Goal: Information Seeking & Learning: Understand process/instructions

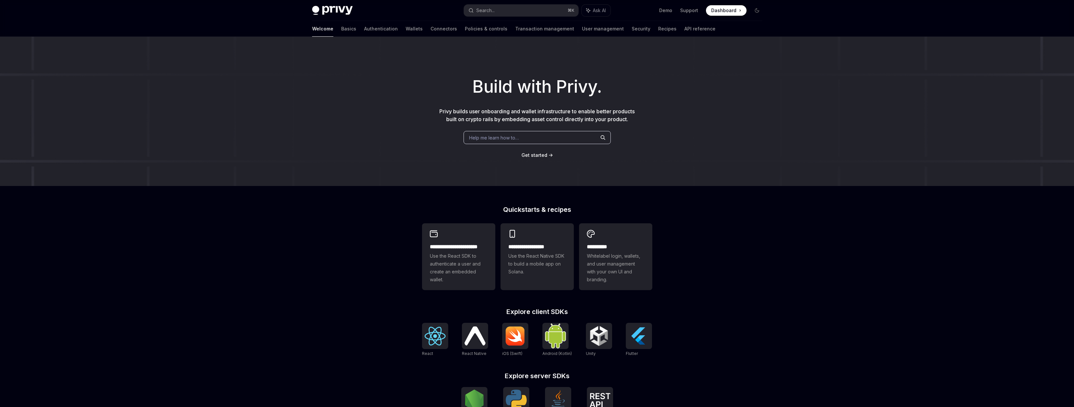
scroll to position [114, 0]
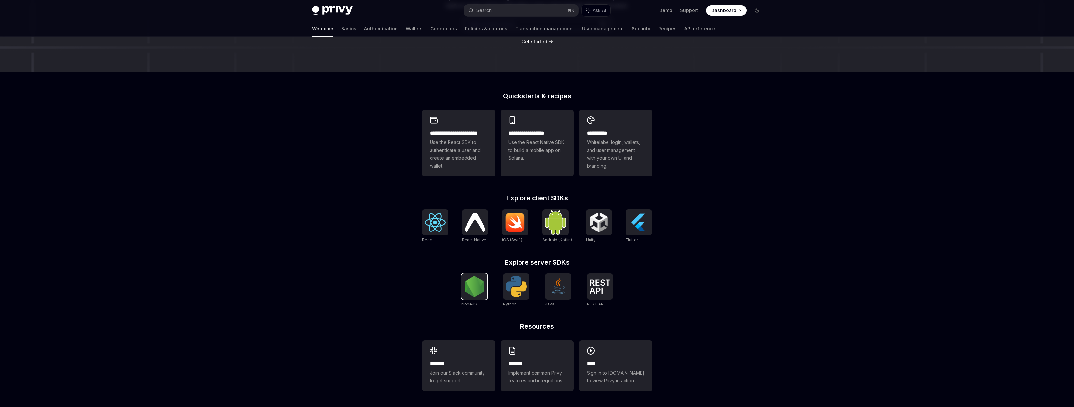
click at [464, 286] on img at bounding box center [474, 286] width 21 height 21
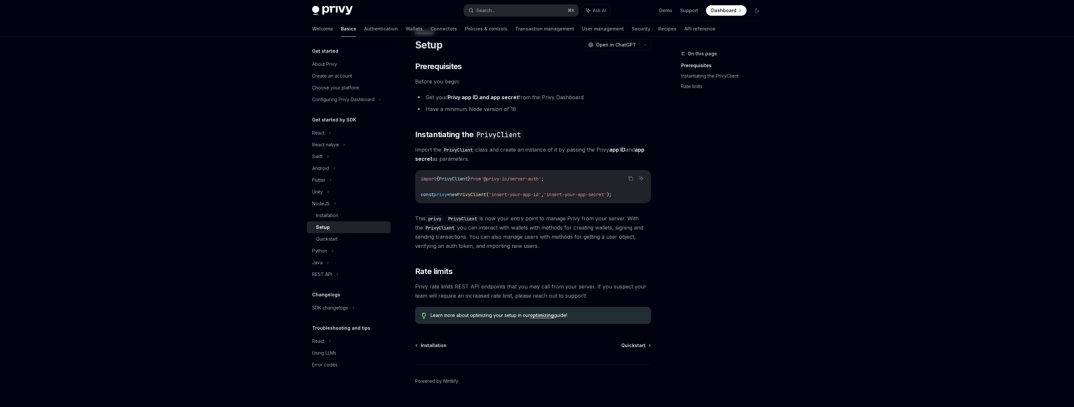
scroll to position [35, 0]
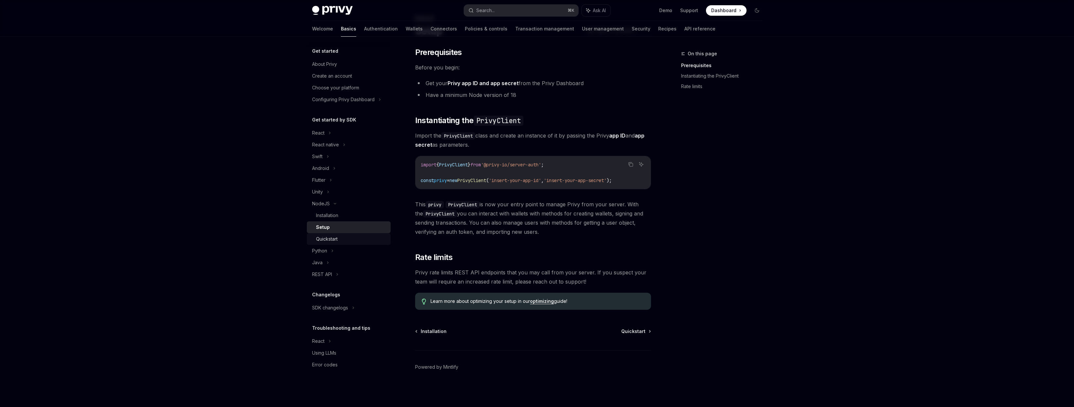
click at [343, 238] on div "Quickstart" at bounding box center [351, 239] width 71 height 8
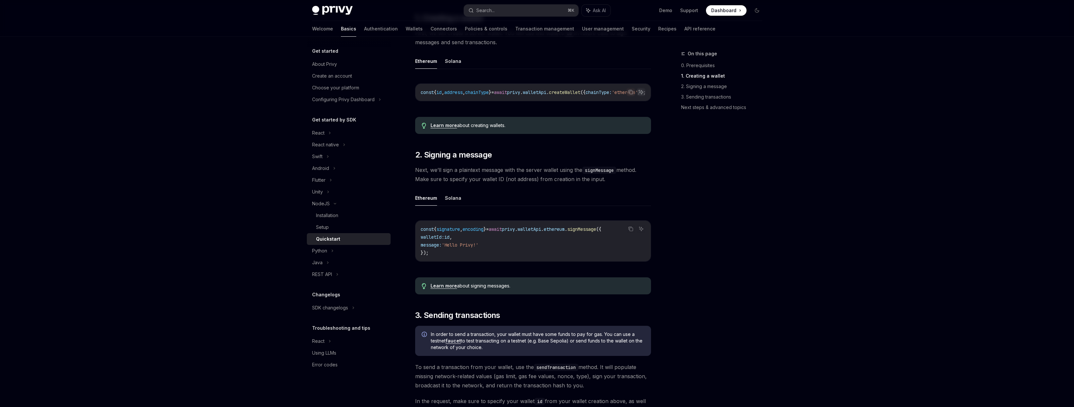
scroll to position [154, 0]
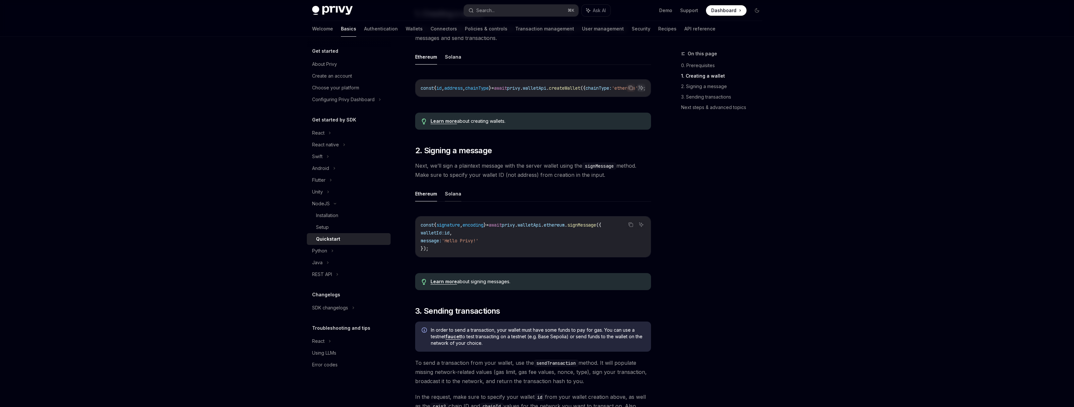
click at [455, 193] on button "Solana" at bounding box center [453, 193] width 16 height 15
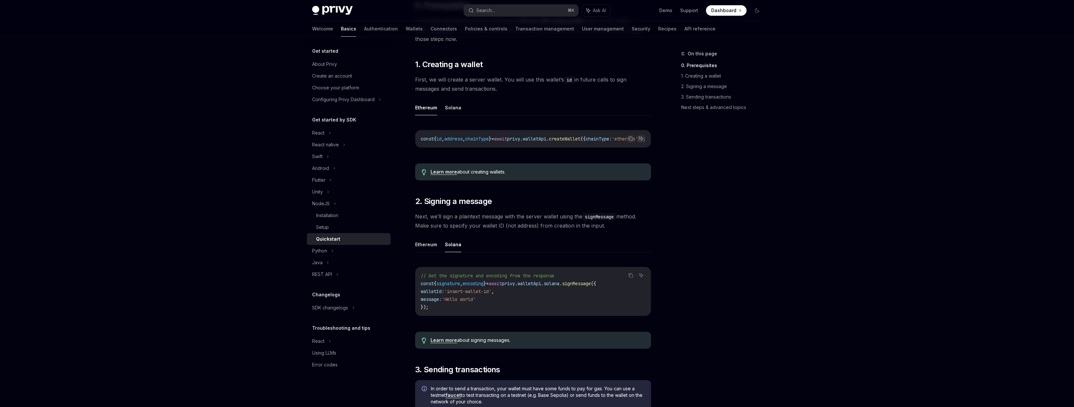
scroll to position [99, 0]
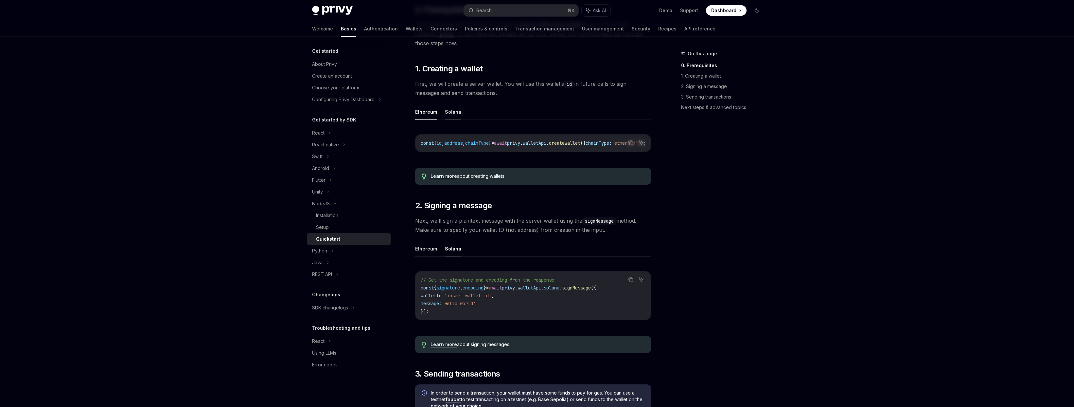
click at [453, 113] on button "Solana" at bounding box center [453, 111] width 16 height 15
type textarea "*"
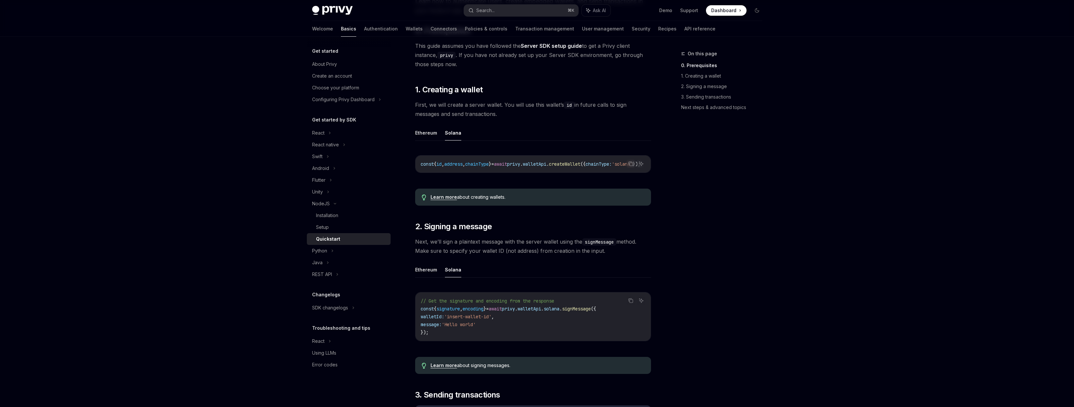
scroll to position [69, 0]
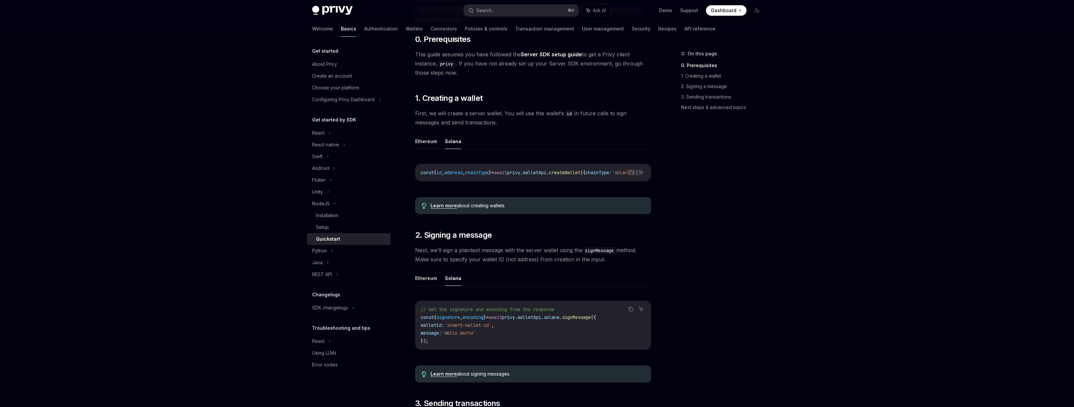
drag, startPoint x: 509, startPoint y: 180, endPoint x: 521, endPoint y: 180, distance: 11.8
click at [521, 180] on div "const { id , address , chainType } = await privy . walletApi . createWallet ({ …" at bounding box center [533, 172] width 235 height 17
drag, startPoint x: 521, startPoint y: 180, endPoint x: 532, endPoint y: 180, distance: 11.1
click at [532, 180] on div "const { id , address , chainType } = await privy . walletApi . createWallet ({ …" at bounding box center [533, 172] width 235 height 17
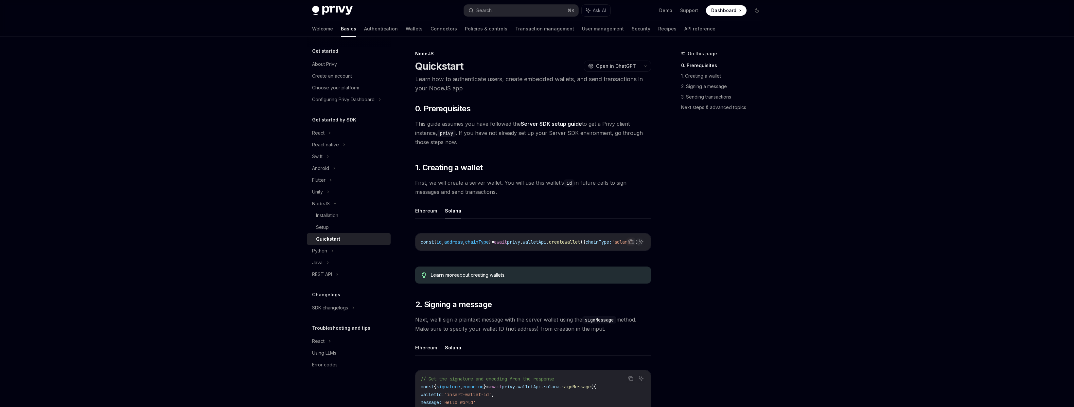
scroll to position [4, 0]
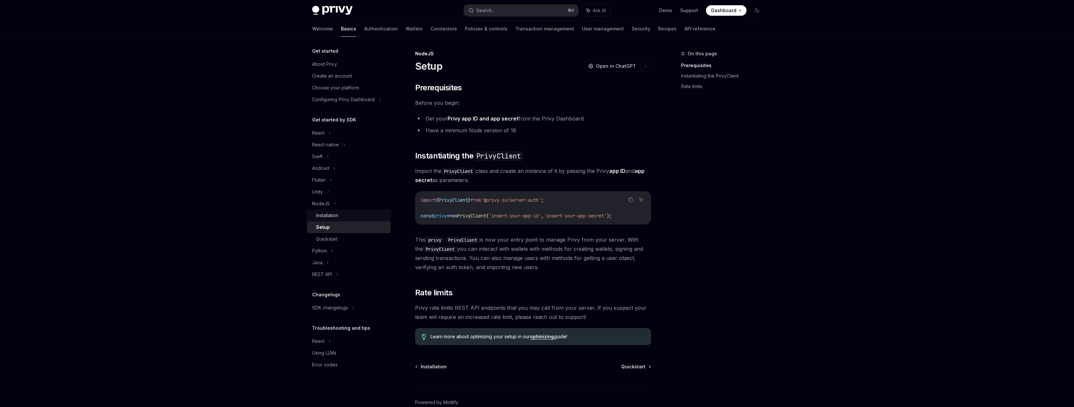
click at [341, 212] on div "Installation" at bounding box center [351, 215] width 71 height 8
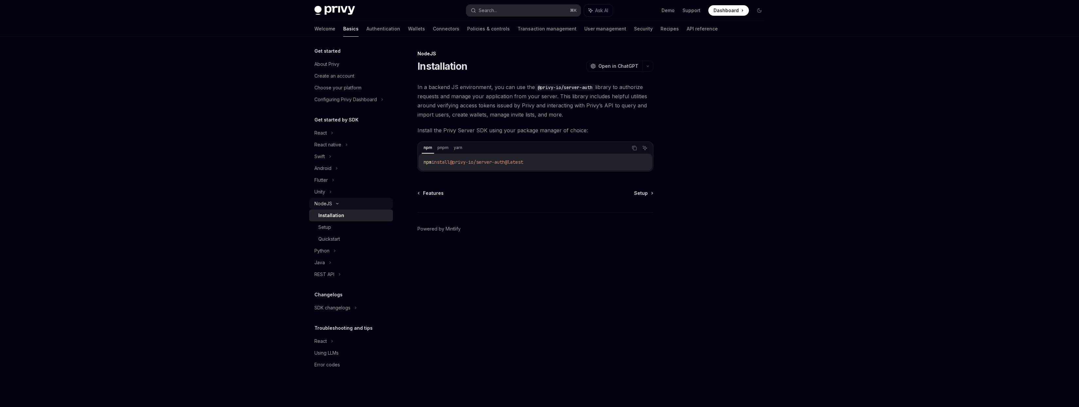
click at [322, 203] on div "NodeJS" at bounding box center [323, 204] width 18 height 8
click at [649, 67] on button "button" at bounding box center [647, 66] width 11 height 11
click at [613, 116] on div "Copy page as Markdown for LLMs" at bounding box center [617, 117] width 64 height 5
click at [336, 231] on link "Setup" at bounding box center [351, 227] width 84 height 12
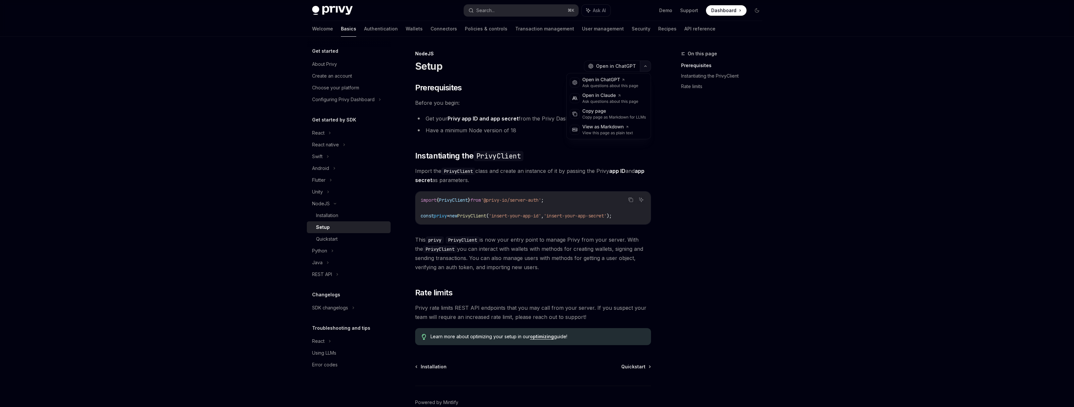
click at [644, 68] on button "button" at bounding box center [645, 66] width 11 height 11
click at [615, 115] on div "Copy page as Markdown for LLMs" at bounding box center [614, 117] width 64 height 5
click at [329, 242] on div "Quickstart" at bounding box center [327, 239] width 22 height 8
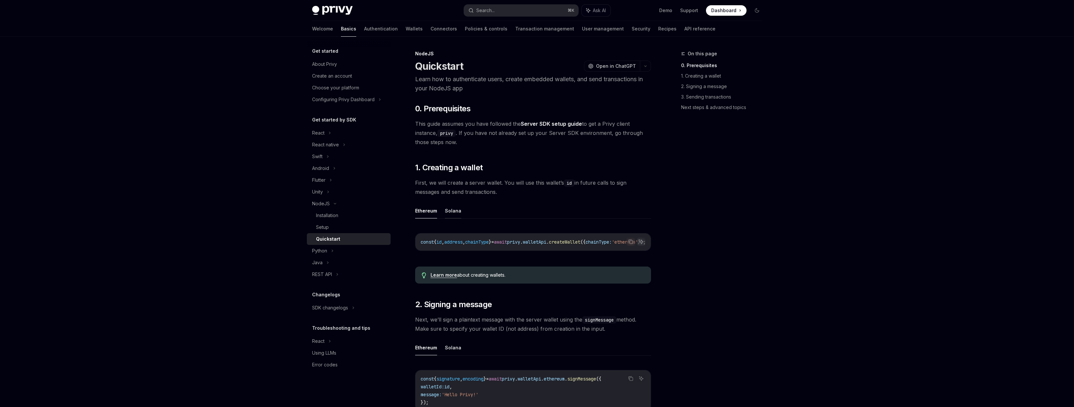
click at [456, 212] on button "Solana" at bounding box center [453, 210] width 16 height 15
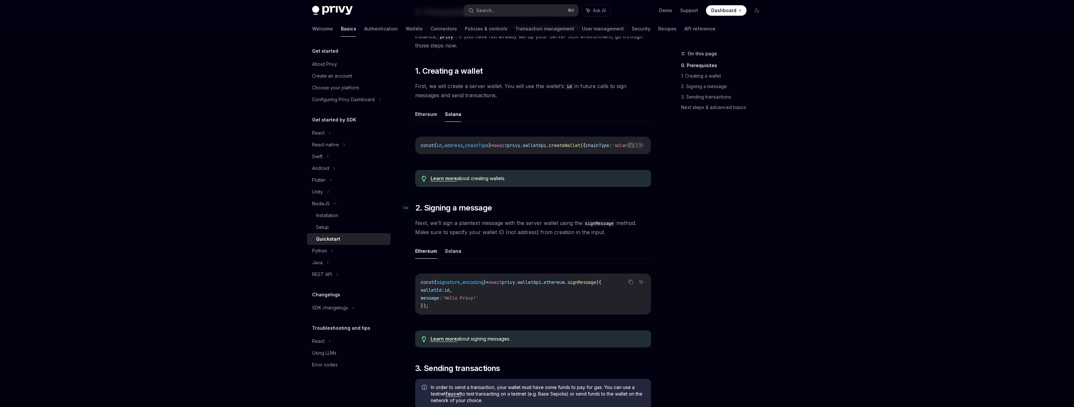
scroll to position [97, 0]
click at [451, 256] on button "Solana" at bounding box center [453, 250] width 16 height 15
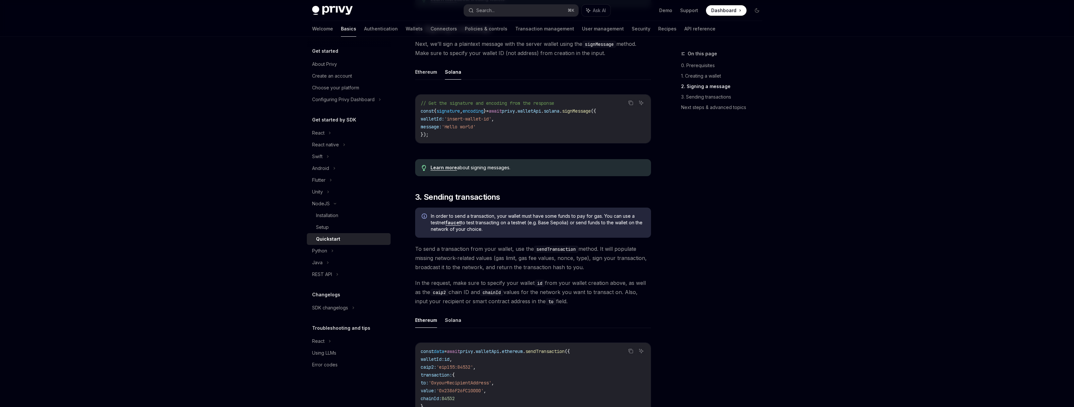
scroll to position [309, 0]
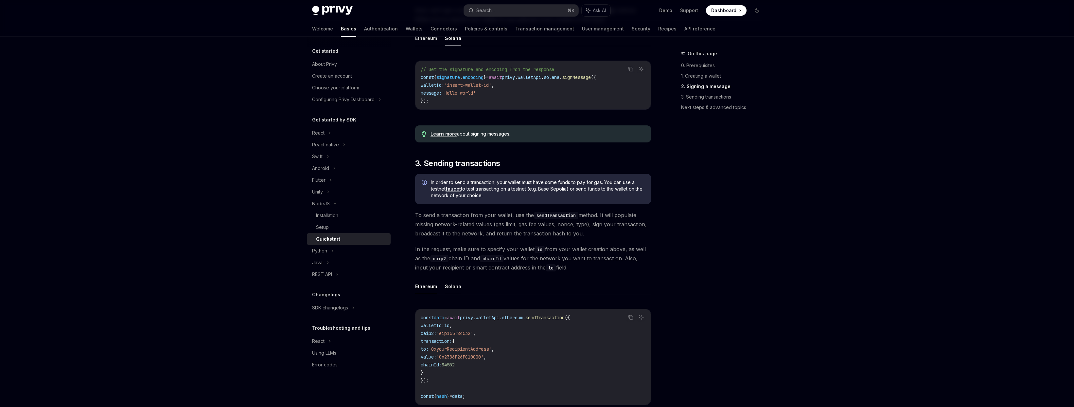
click at [446, 288] on button "Solana" at bounding box center [453, 285] width 16 height 15
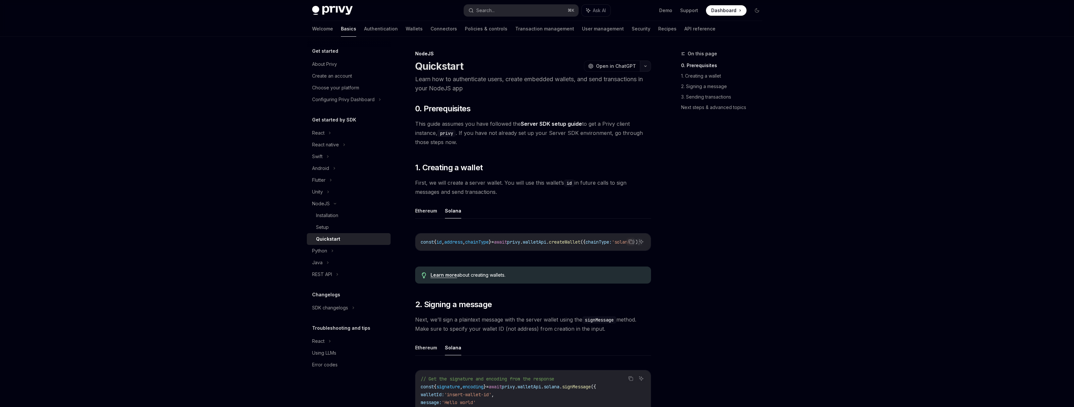
click at [644, 68] on button "button" at bounding box center [645, 66] width 11 height 11
click at [613, 111] on div "Copy page" at bounding box center [614, 111] width 64 height 7
click at [345, 89] on div "Choose your platform" at bounding box center [335, 88] width 47 height 8
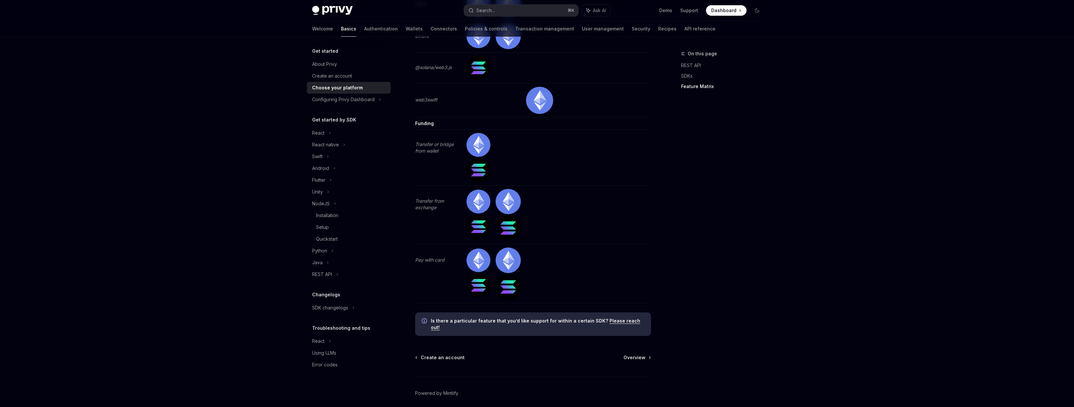
scroll to position [2026, 0]
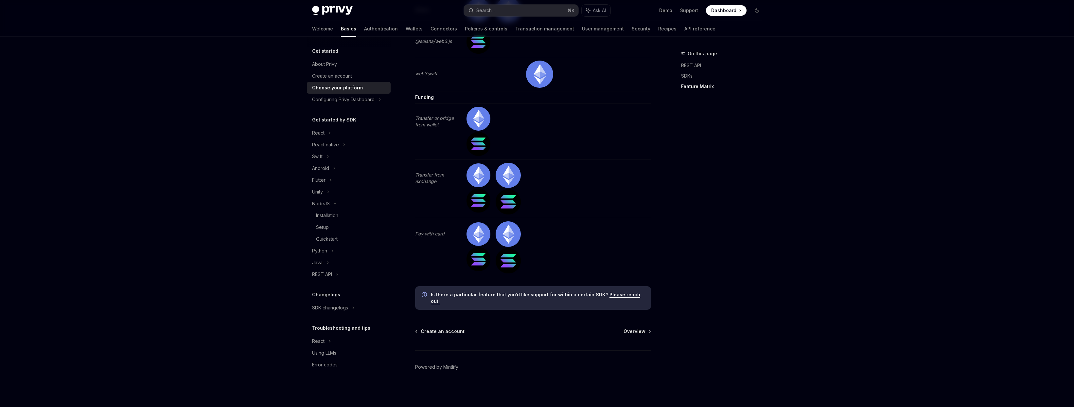
click at [333, 112] on div "Get started About Privy Create an account Choose your platform Configuring Priv…" at bounding box center [349, 208] width 84 height 323
click at [336, 105] on div "Configuring Privy Dashboard" at bounding box center [349, 100] width 84 height 12
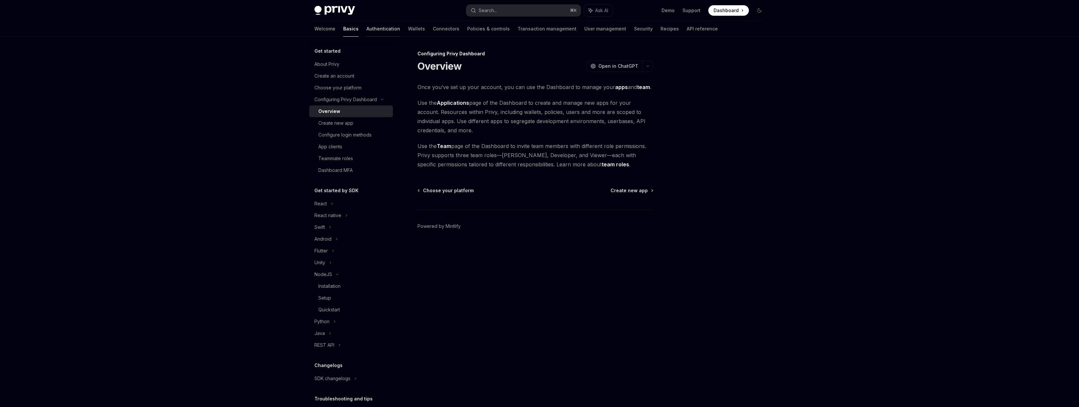
click at [366, 29] on link "Authentication" at bounding box center [383, 29] width 34 height 16
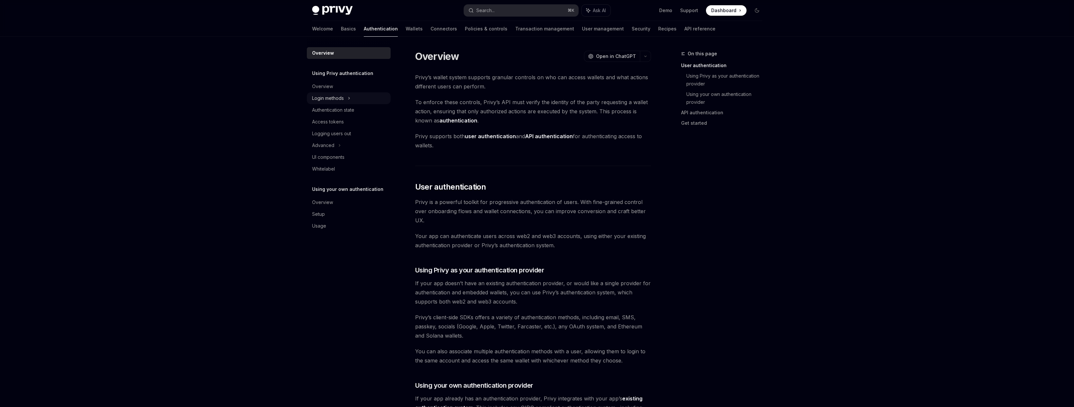
click at [341, 96] on div "Login methods" at bounding box center [328, 98] width 32 height 8
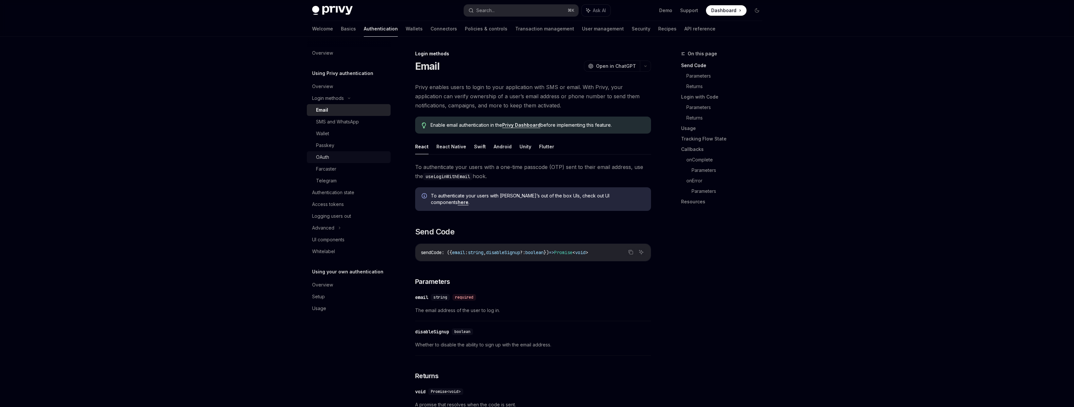
click at [328, 154] on div "OAuth" at bounding box center [322, 157] width 13 height 8
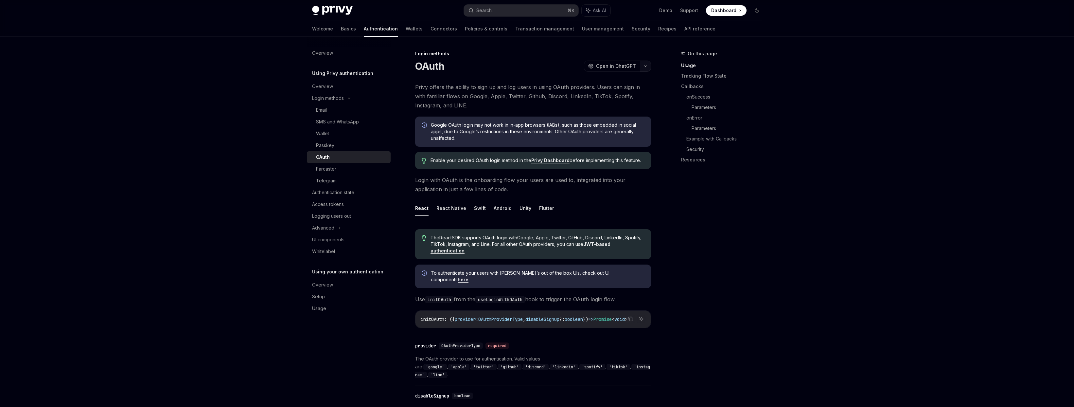
click at [649, 65] on icon "button" at bounding box center [646, 66] width 8 height 3
click at [332, 95] on div "Login methods" at bounding box center [328, 98] width 32 height 8
click at [647, 66] on icon "button" at bounding box center [646, 66] width 8 height 3
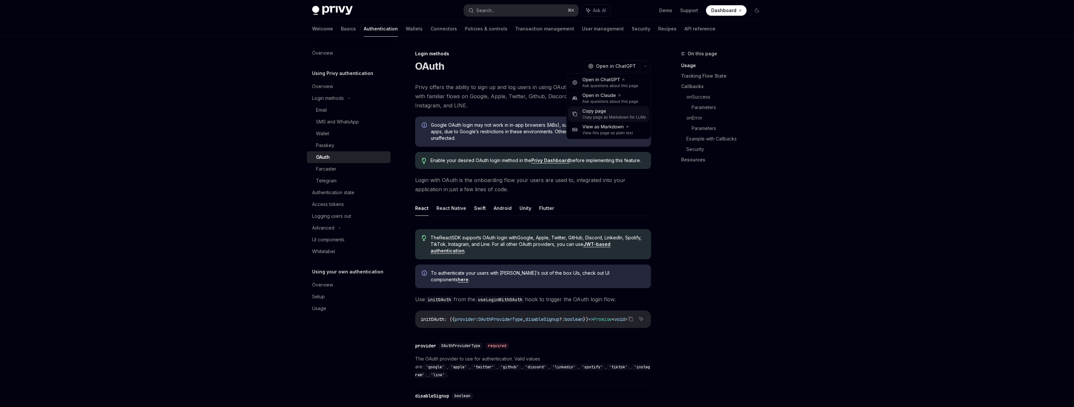
click at [610, 112] on div "Copy page" at bounding box center [614, 111] width 64 height 7
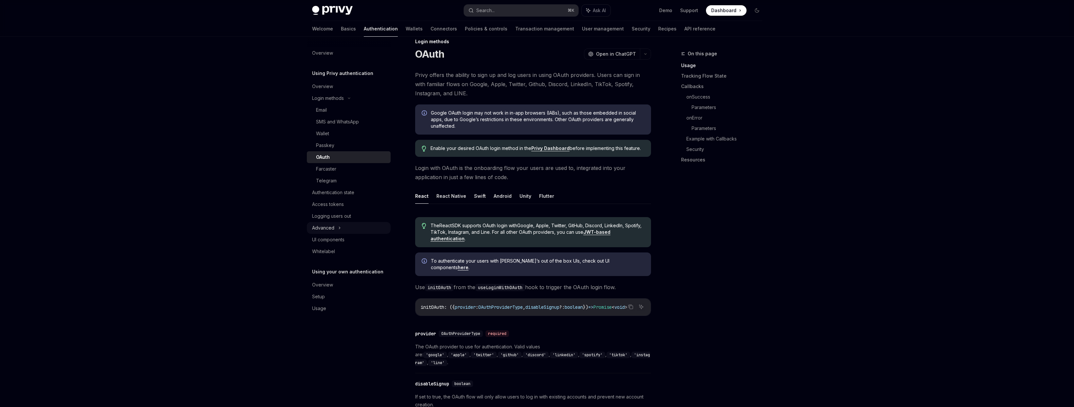
click at [336, 230] on div "Advanced" at bounding box center [349, 228] width 84 height 12
click at [373, 28] on div "Welcome Basics Authentication Wallets Connectors Policies & controls Transactio…" at bounding box center [513, 29] width 403 height 16
click at [406, 27] on link "Wallets" at bounding box center [414, 29] width 17 height 16
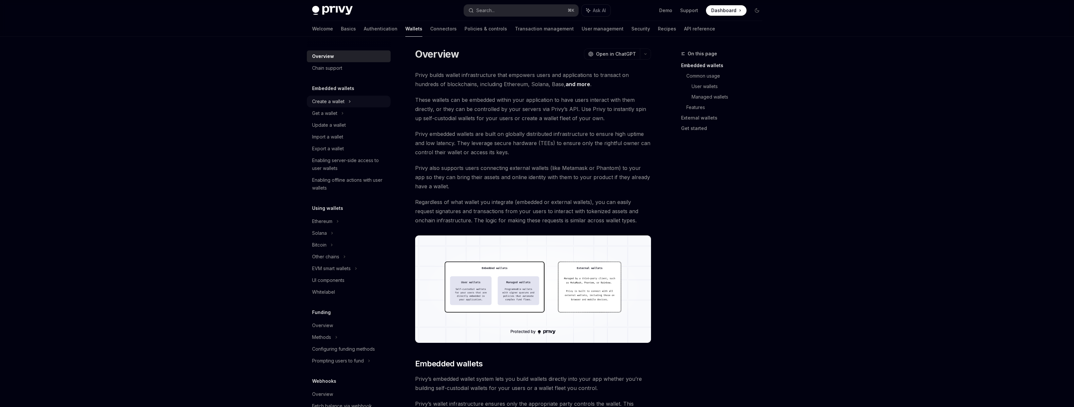
click at [328, 104] on div "Create a wallet" at bounding box center [328, 102] width 32 height 8
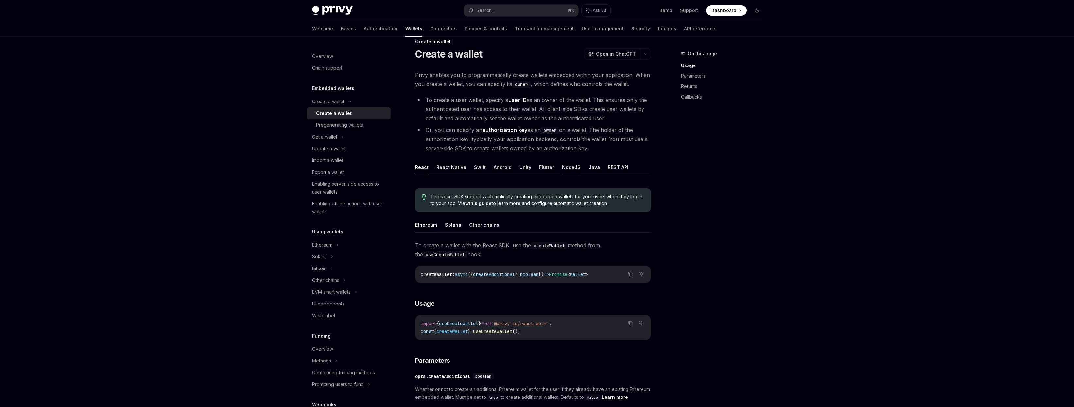
click at [564, 167] on button "NodeJS" at bounding box center [571, 166] width 19 height 15
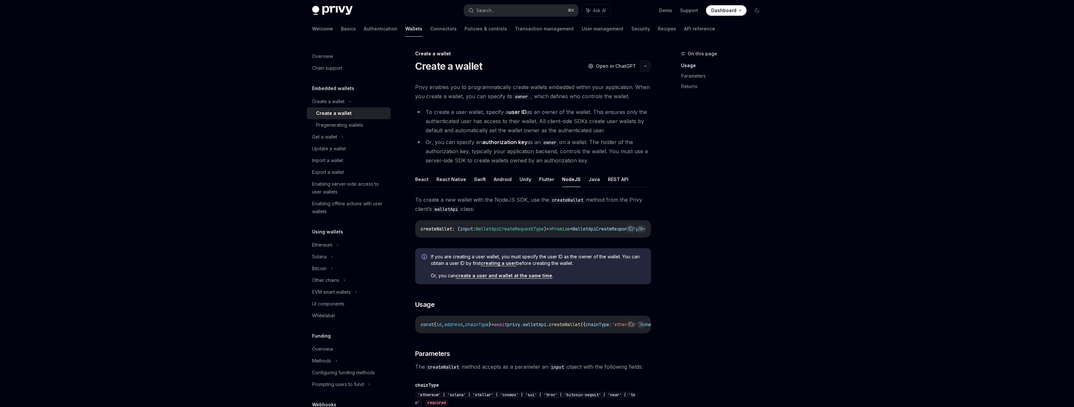
click at [641, 70] on button "button" at bounding box center [645, 66] width 11 height 11
click at [607, 115] on div "Copy page as Markdown for LLMs" at bounding box center [614, 117] width 64 height 5
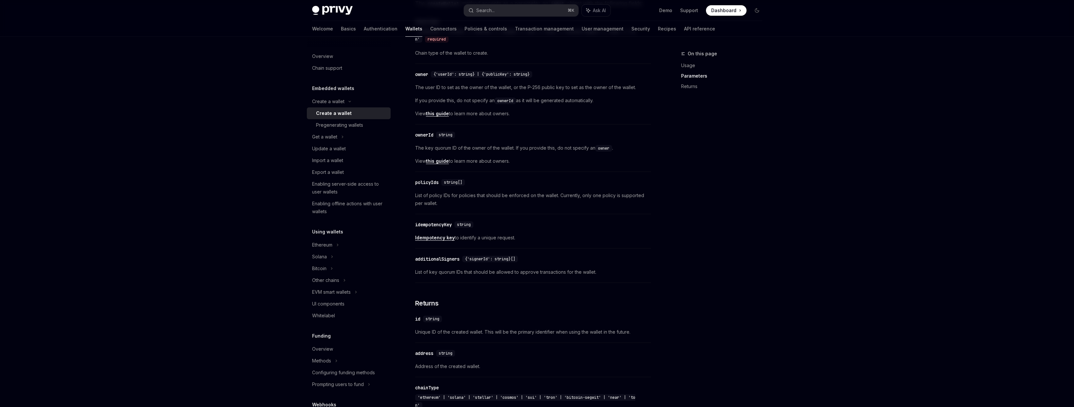
scroll to position [378, 0]
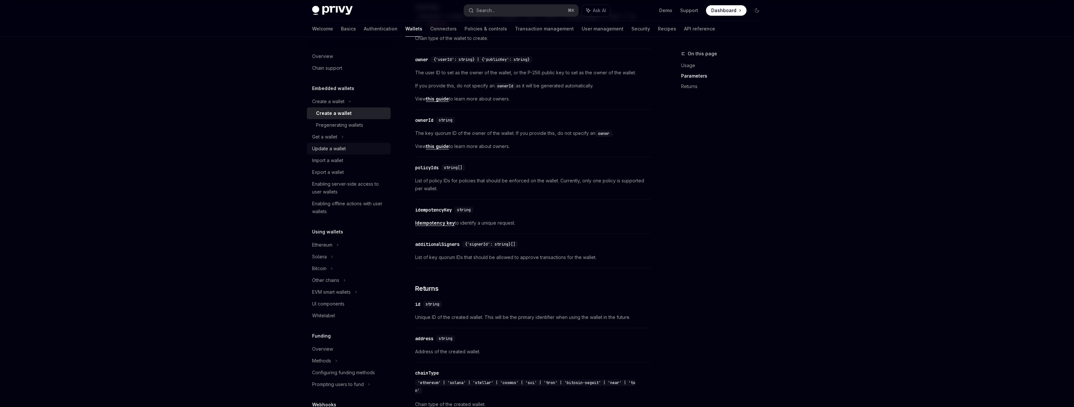
click at [327, 143] on link "Update a wallet" at bounding box center [349, 149] width 84 height 12
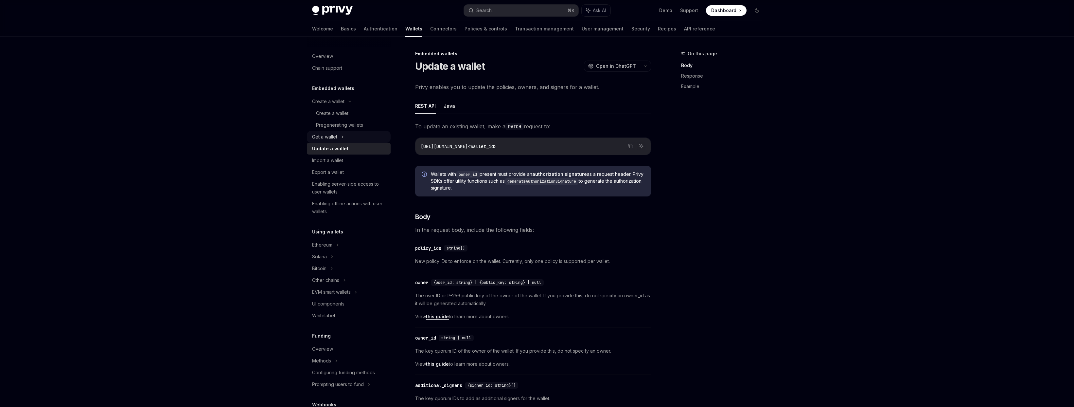
click at [327, 139] on div "Get a wallet" at bounding box center [324, 137] width 25 height 8
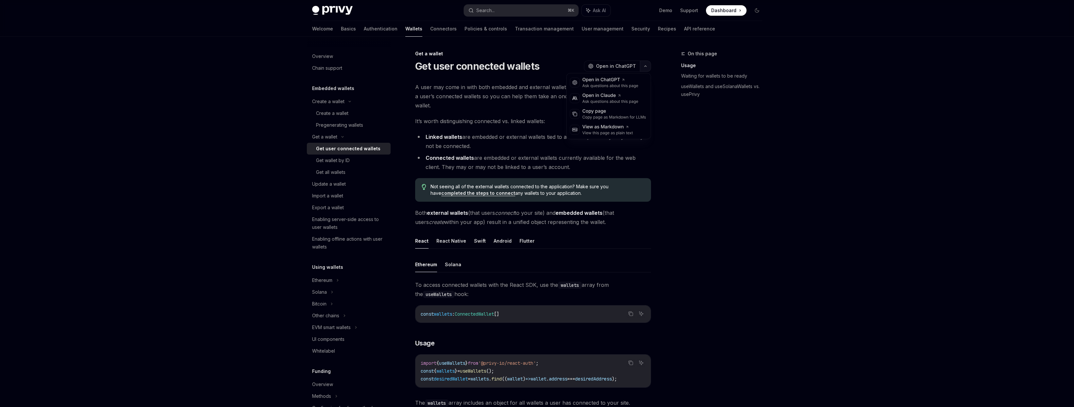
click at [648, 68] on button "button" at bounding box center [645, 66] width 11 height 11
click at [601, 111] on div "Copy page" at bounding box center [614, 111] width 64 height 7
click at [338, 172] on div "Get all wallets" at bounding box center [330, 172] width 29 height 8
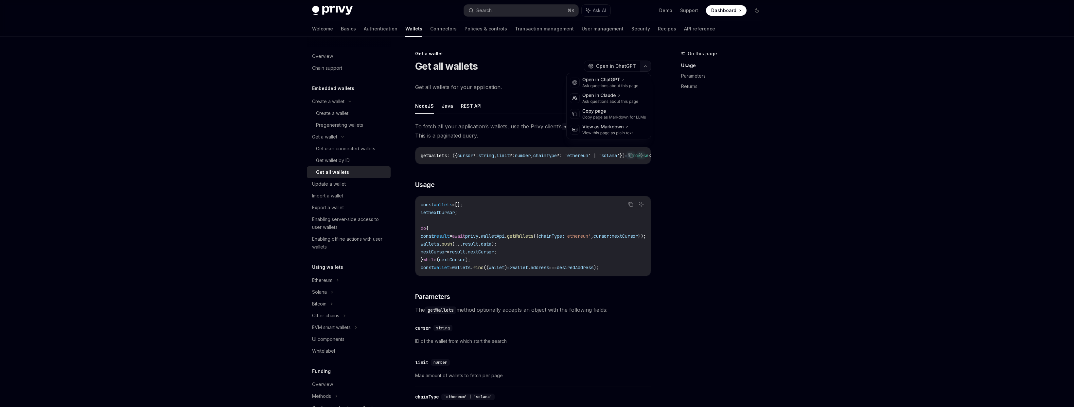
click at [643, 70] on button "button" at bounding box center [645, 66] width 11 height 11
click at [600, 109] on div "Copy page" at bounding box center [614, 111] width 64 height 7
click at [323, 185] on div "Update a wallet" at bounding box center [329, 184] width 34 height 8
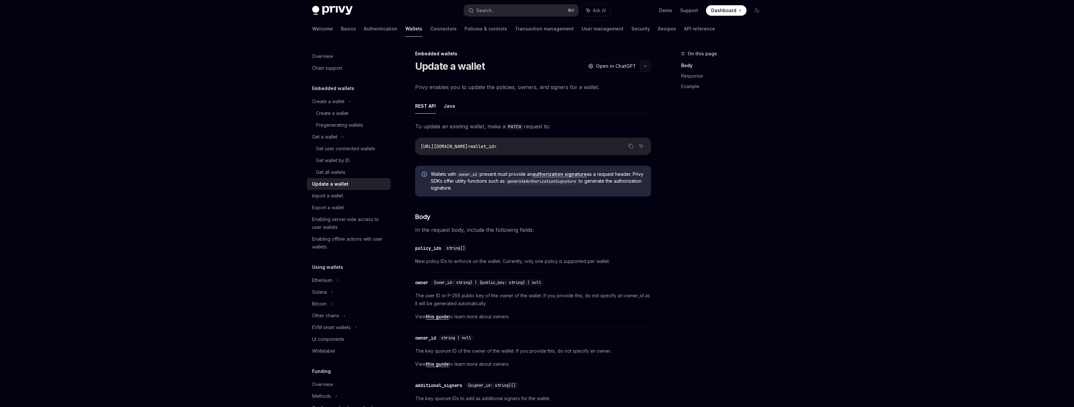
click at [641, 71] on button "button" at bounding box center [645, 66] width 11 height 11
click at [607, 110] on div "Copy page" at bounding box center [614, 111] width 64 height 7
click at [351, 223] on div "Enabling server-side access to user wallets" at bounding box center [349, 223] width 75 height 16
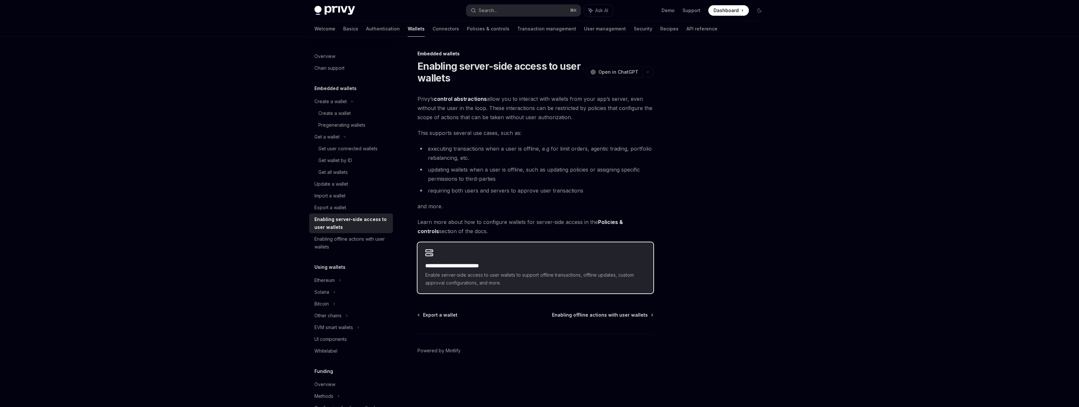
click at [467, 257] on div "**********" at bounding box center [536, 267] width 236 height 51
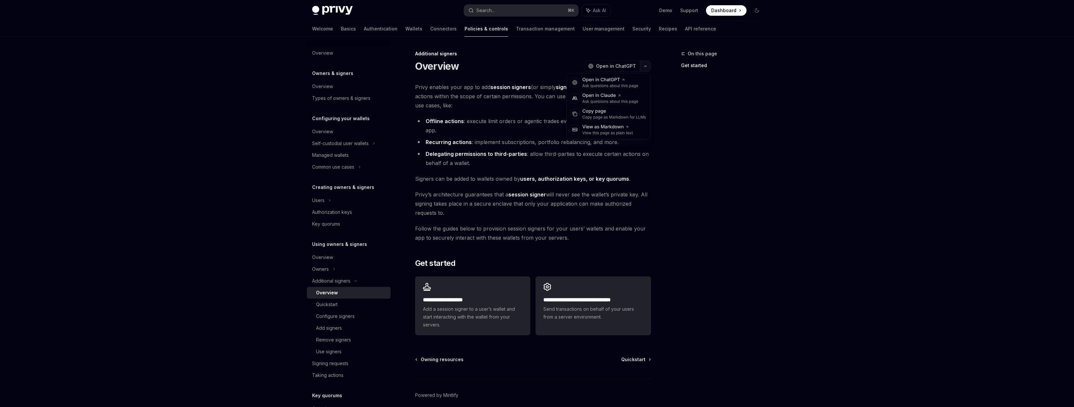
click at [647, 71] on button "button" at bounding box center [645, 66] width 11 height 11
click at [620, 109] on div "Copy page" at bounding box center [614, 111] width 64 height 7
click at [646, 68] on button "button" at bounding box center [645, 66] width 11 height 11
click at [621, 111] on div "Copy page" at bounding box center [614, 111] width 64 height 7
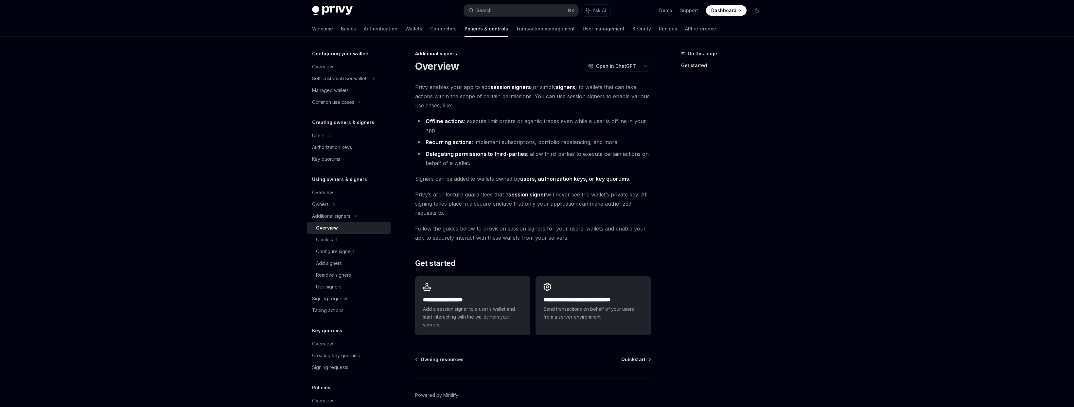
scroll to position [69, 0]
click at [335, 294] on div "Signing requests" at bounding box center [330, 294] width 36 height 8
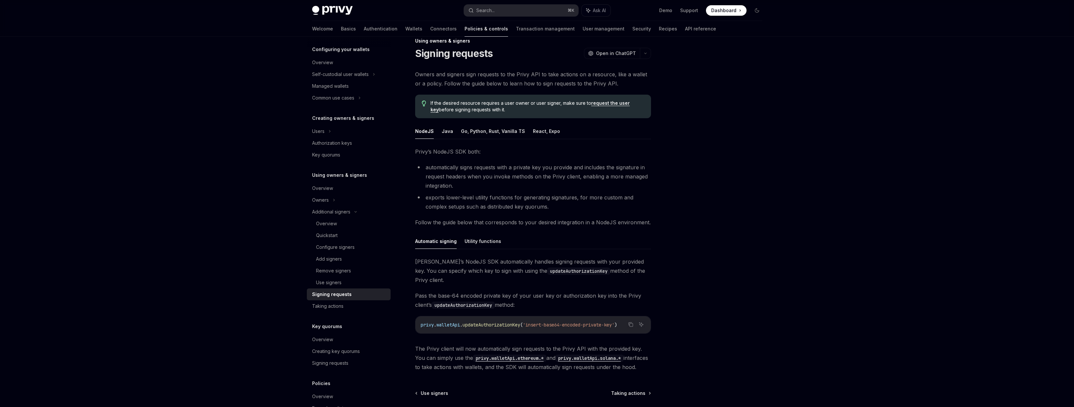
scroll to position [28, 0]
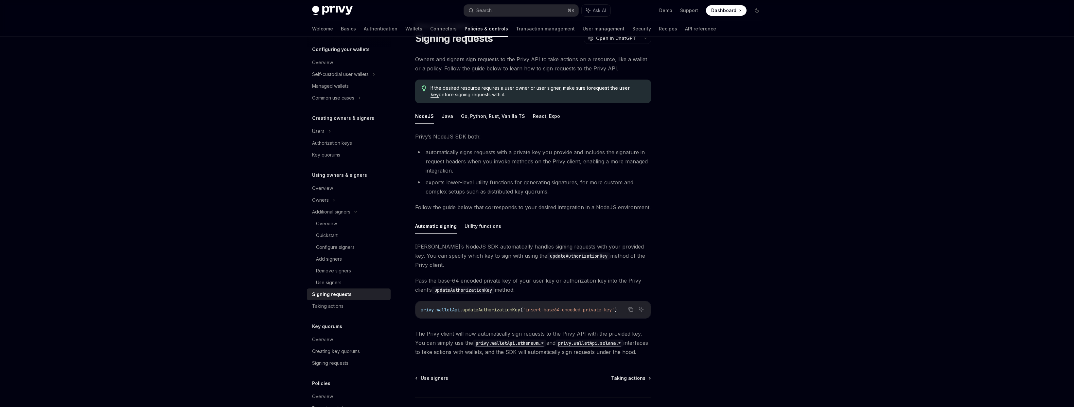
drag, startPoint x: 463, startPoint y: 205, endPoint x: 469, endPoint y: 214, distance: 10.7
click at [463, 205] on span "Follow the guide below that corresponds to your desired integration in a NodeJS…" at bounding box center [533, 207] width 236 height 9
click at [472, 224] on button "Utility functions" at bounding box center [483, 225] width 37 height 15
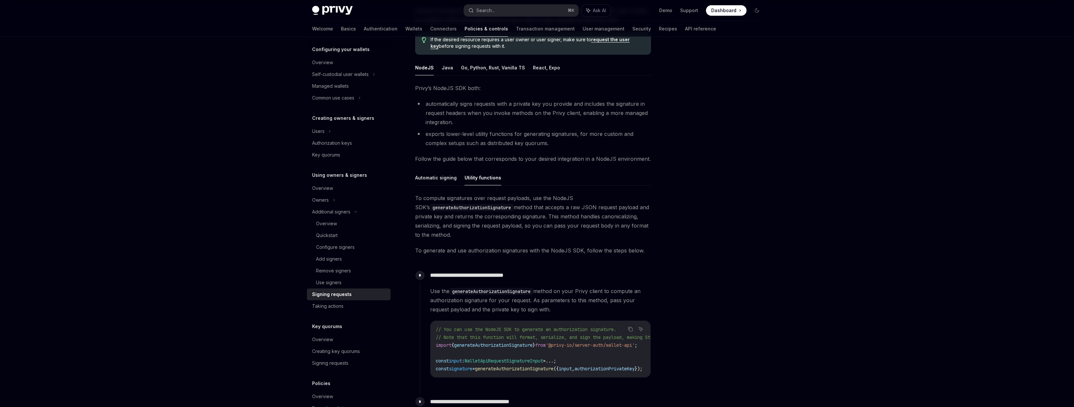
scroll to position [110, 0]
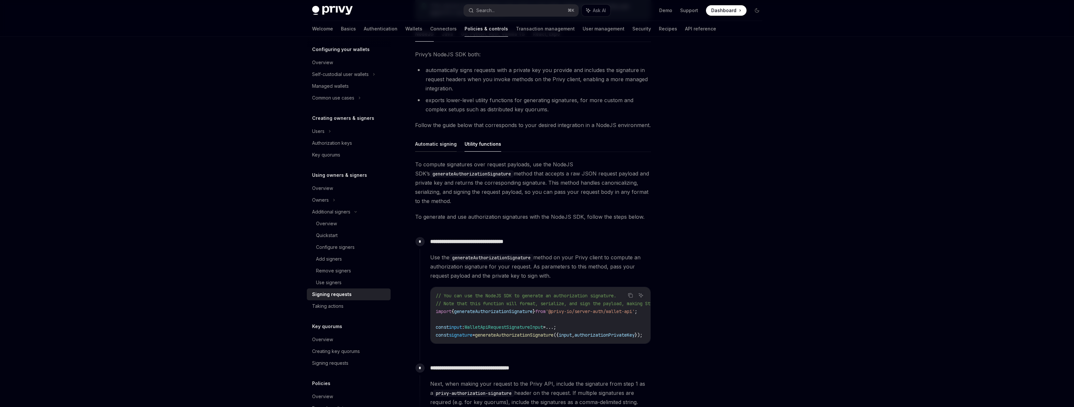
click at [442, 147] on button "Automatic signing" at bounding box center [436, 143] width 42 height 15
type textarea "*"
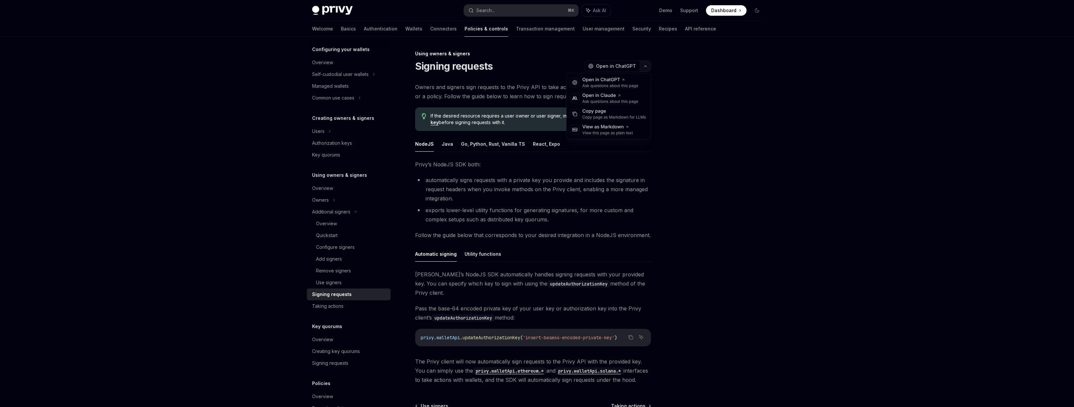
click at [645, 67] on icon "button" at bounding box center [646, 66] width 8 height 3
click at [613, 117] on div "Copy page as Markdown for LLMs" at bounding box center [614, 117] width 64 height 5
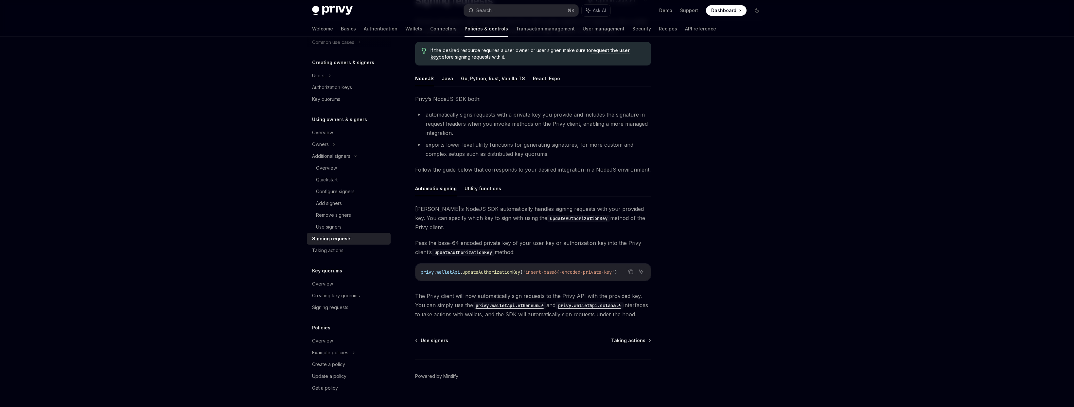
scroll to position [116, 0]
